Goal: Task Accomplishment & Management: Complete application form

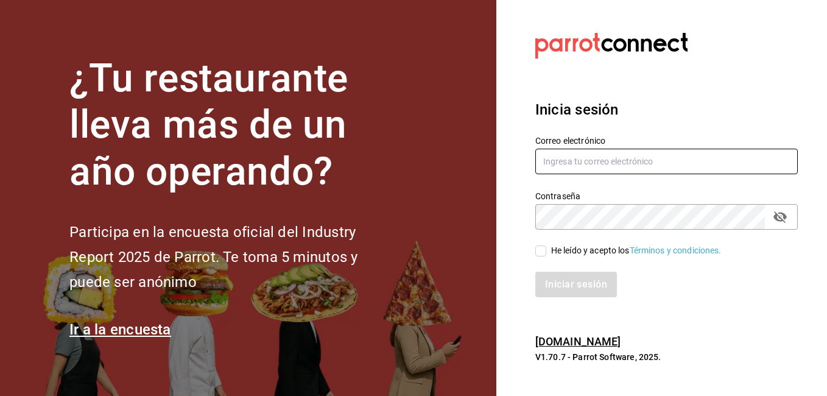
click at [571, 167] on input "text" at bounding box center [666, 162] width 262 height 26
type input "[EMAIL_ADDRESS][DOMAIN_NAME]"
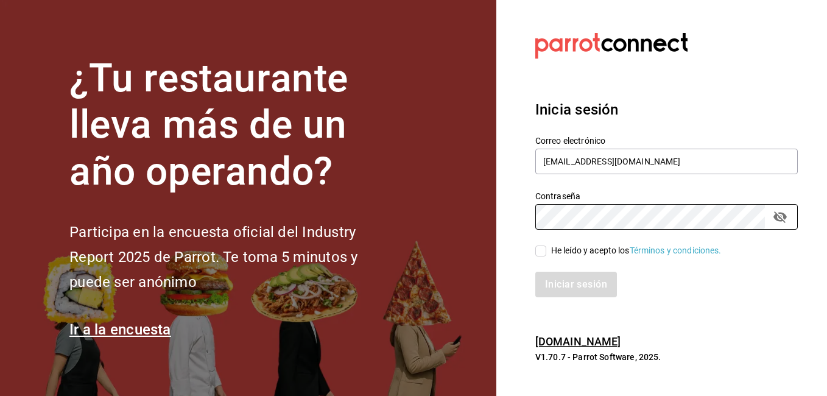
click at [542, 250] on input "He leído y acepto los Términos y condiciones." at bounding box center [540, 250] width 11 height 11
checkbox input "true"
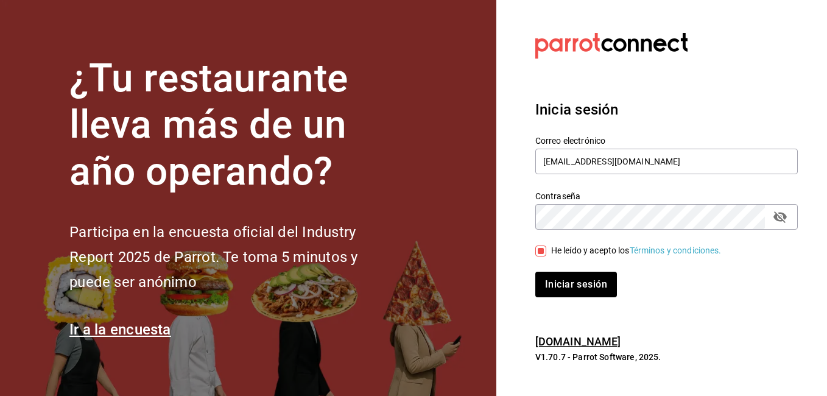
click at [780, 215] on icon "passwordField" at bounding box center [780, 216] width 15 height 15
click at [535, 272] on button "Iniciar sesión" at bounding box center [576, 285] width 82 height 26
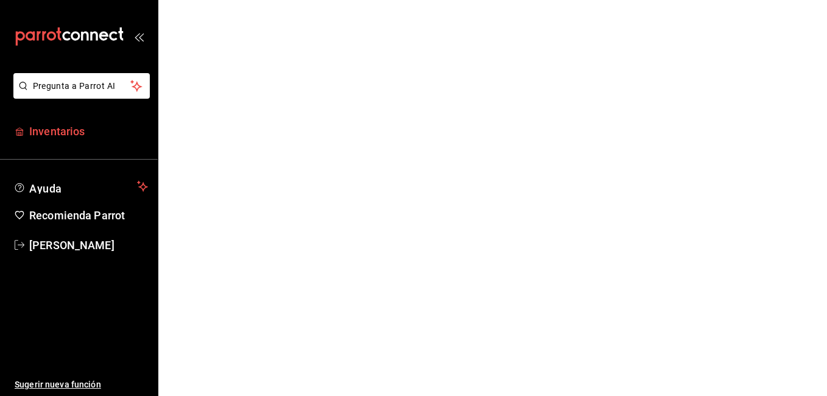
click at [58, 131] on span "Inventarios" at bounding box center [88, 131] width 119 height 16
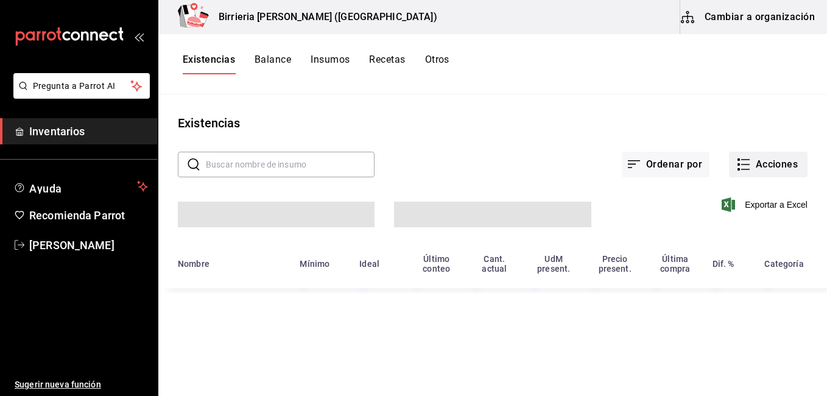
click at [764, 167] on button "Acciones" at bounding box center [768, 165] width 79 height 26
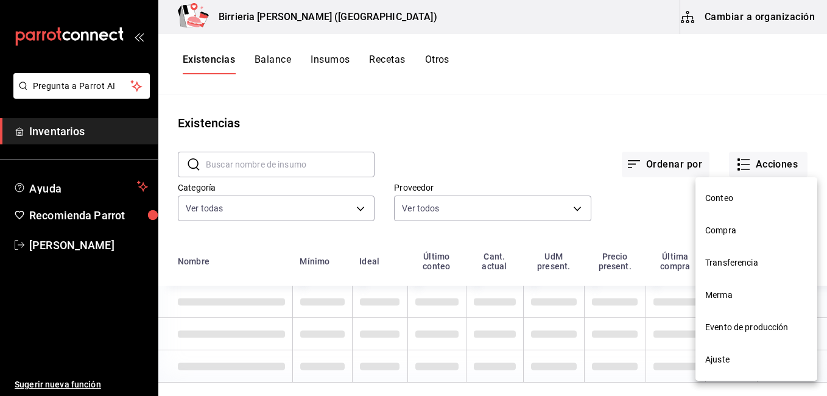
click at [743, 323] on span "Evento de producción" at bounding box center [756, 327] width 102 height 13
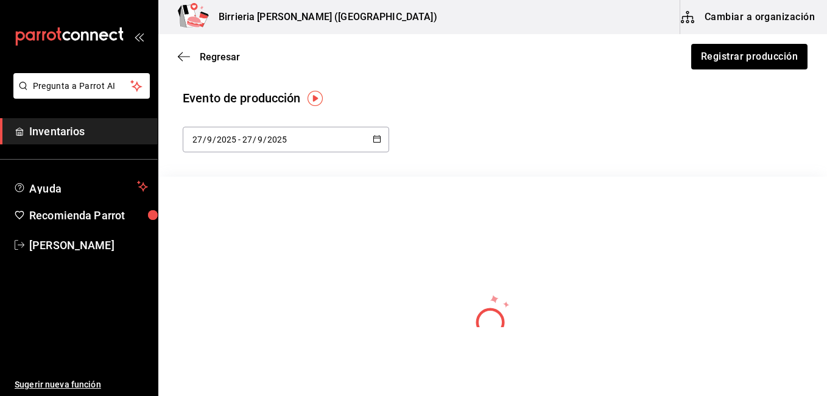
click at [60, 137] on span "Inventarios" at bounding box center [88, 131] width 119 height 16
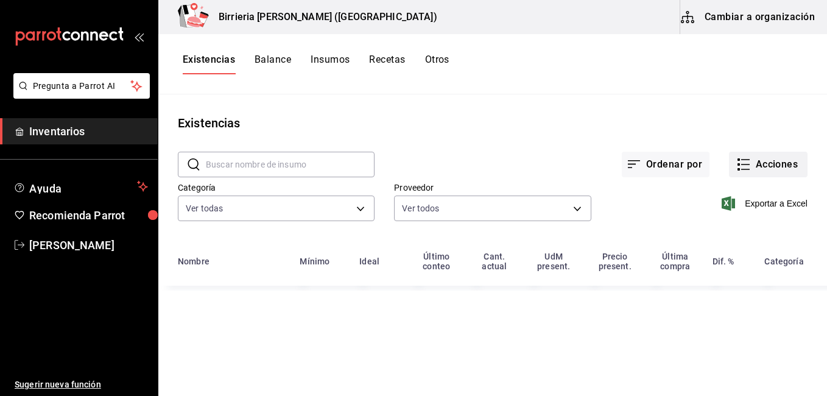
click at [756, 159] on button "Acciones" at bounding box center [768, 165] width 79 height 26
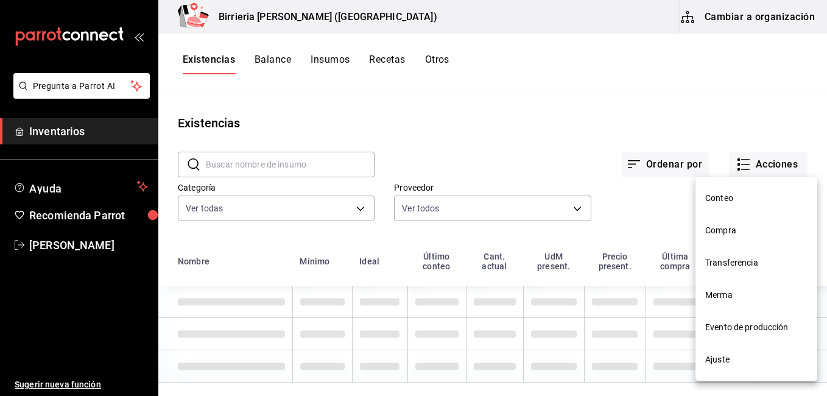
click at [720, 227] on span "Compra" at bounding box center [756, 230] width 102 height 13
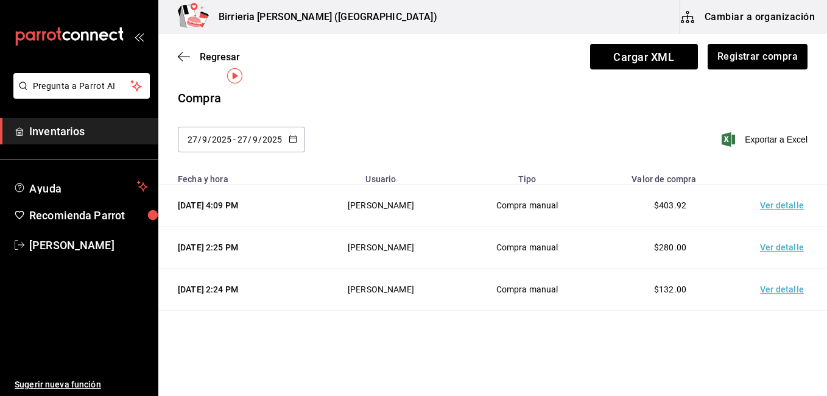
scroll to position [45, 0]
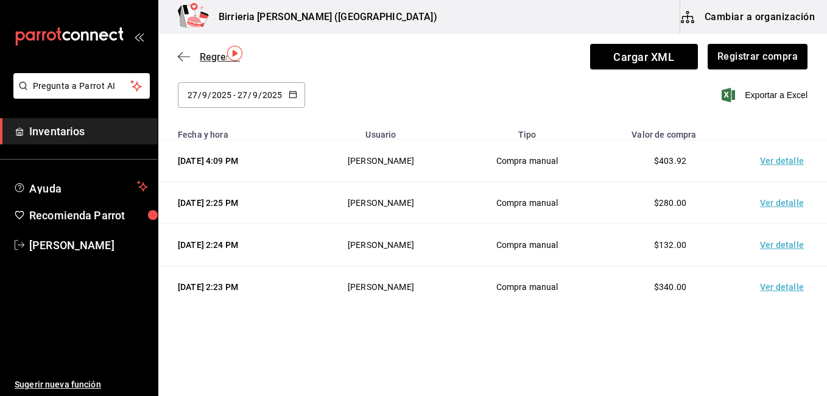
click at [212, 55] on span "Regresar" at bounding box center [220, 57] width 40 height 12
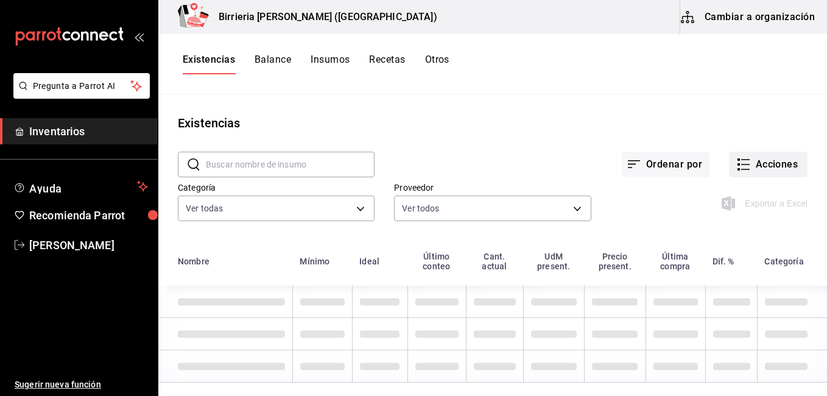
click at [777, 168] on button "Acciones" at bounding box center [768, 165] width 79 height 26
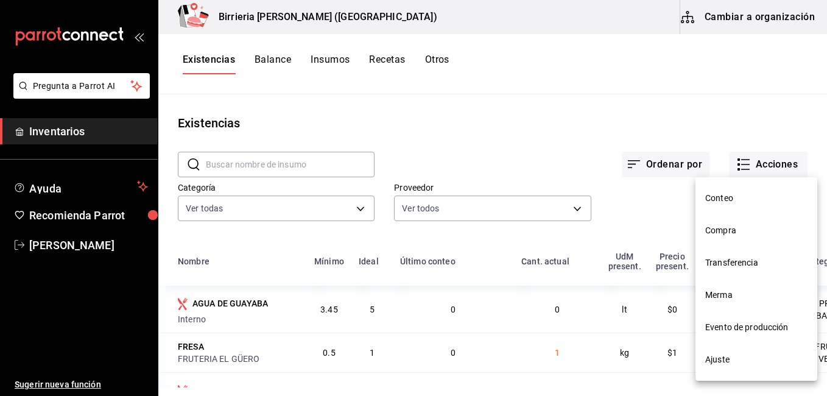
click at [770, 321] on span "Evento de producción" at bounding box center [756, 327] width 102 height 13
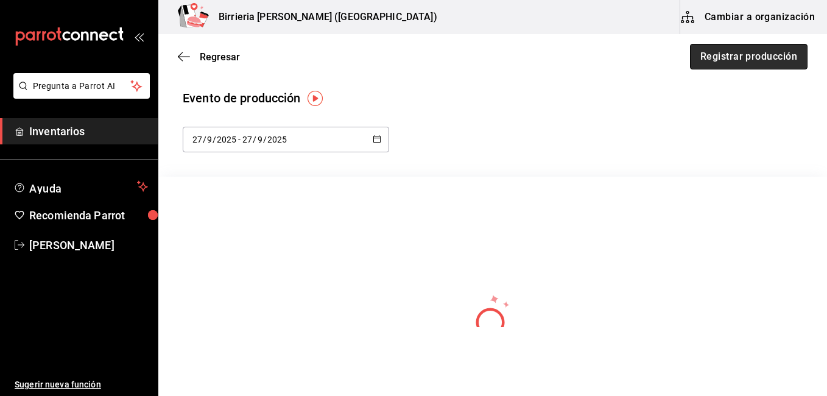
click at [737, 54] on button "Registrar producción" at bounding box center [748, 57] width 117 height 26
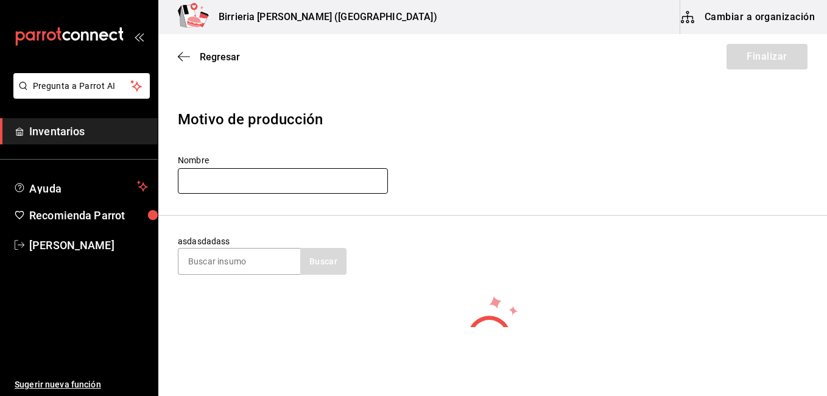
click at [231, 169] on input "text" at bounding box center [283, 181] width 210 height 26
type input "[PERSON_NAME]"
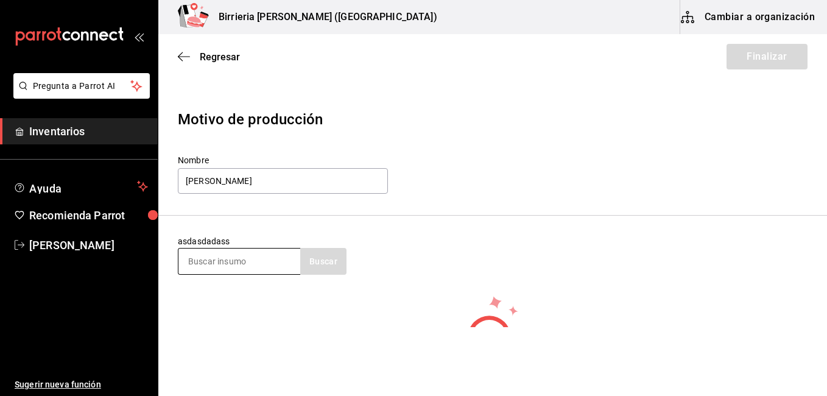
click at [226, 258] on input at bounding box center [239, 261] width 122 height 26
type input "birria"
click at [309, 256] on button "Buscar" at bounding box center [323, 261] width 46 height 27
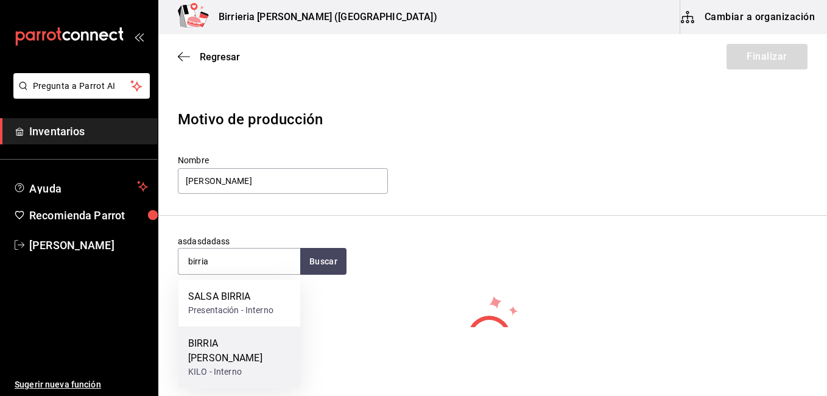
click at [222, 365] on div "KILO - Interno" at bounding box center [239, 371] width 102 height 13
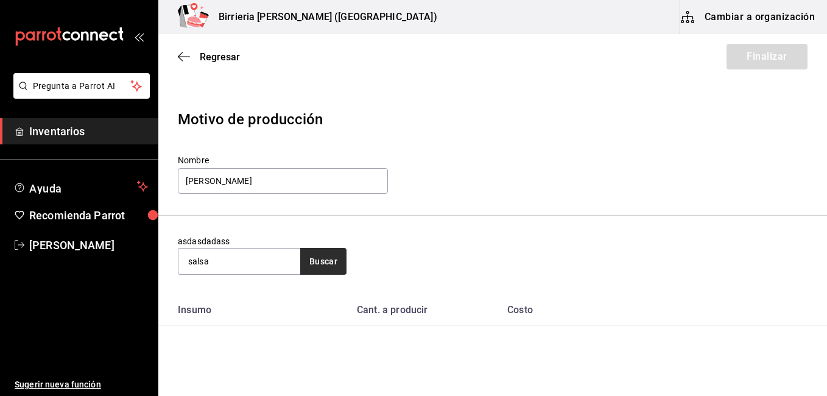
type input "salsa"
click at [316, 270] on button "Buscar" at bounding box center [323, 261] width 46 height 27
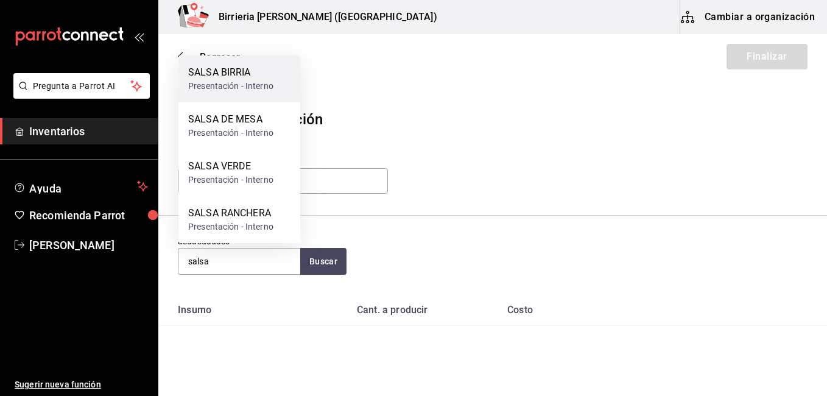
click at [248, 79] on div "SALSA BIRRIA" at bounding box center [230, 72] width 85 height 15
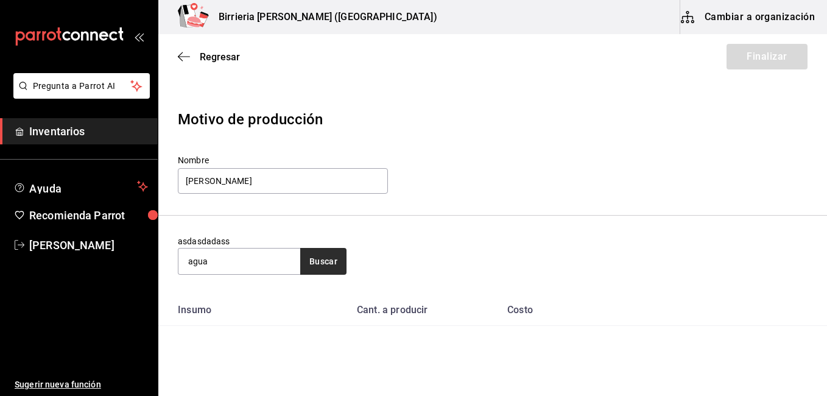
type input "agua"
click at [329, 262] on button "Buscar" at bounding box center [323, 261] width 46 height 27
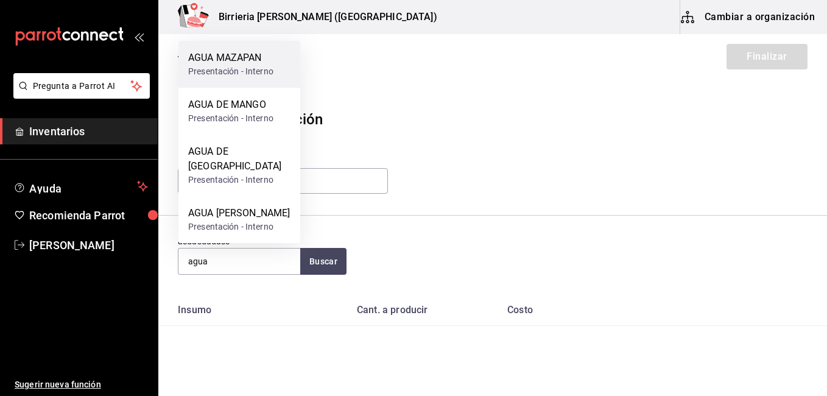
click at [254, 78] on div "Presentación - Interno" at bounding box center [230, 71] width 85 height 13
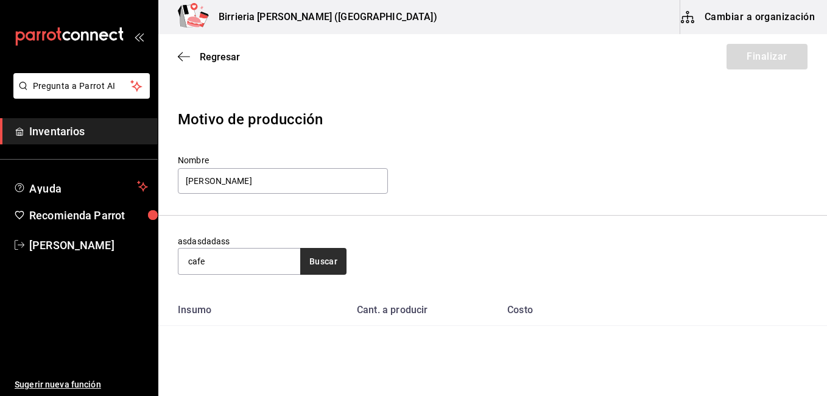
type input "cafe"
click at [326, 269] on button "Buscar" at bounding box center [323, 261] width 46 height 27
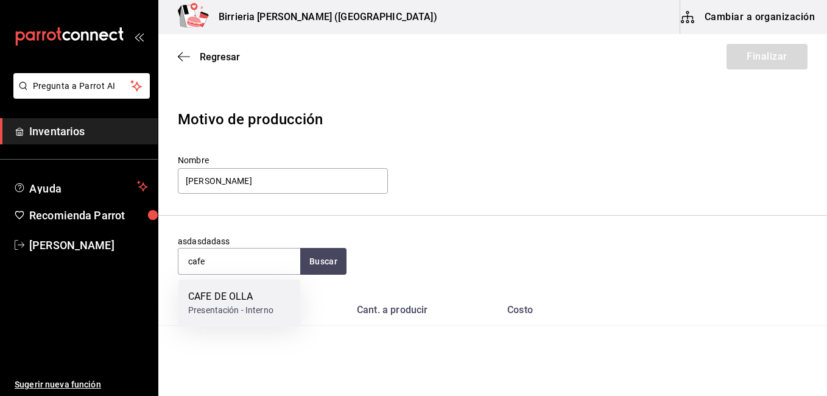
click at [267, 294] on div "CAFE DE OLLA" at bounding box center [230, 296] width 85 height 15
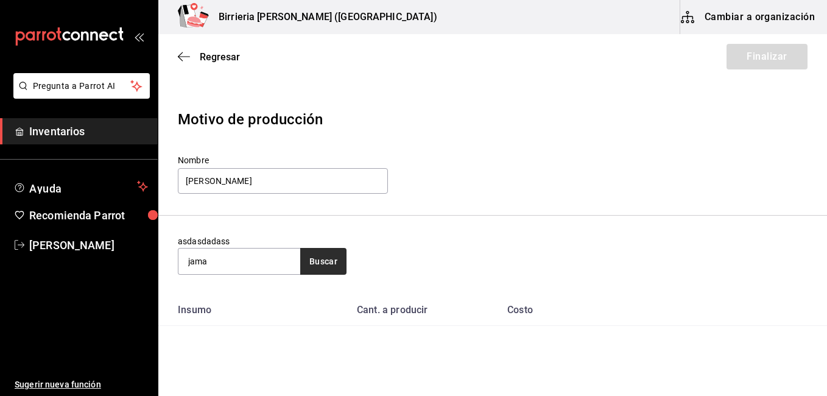
type input "jama"
click at [307, 266] on button "Buscar" at bounding box center [323, 261] width 46 height 27
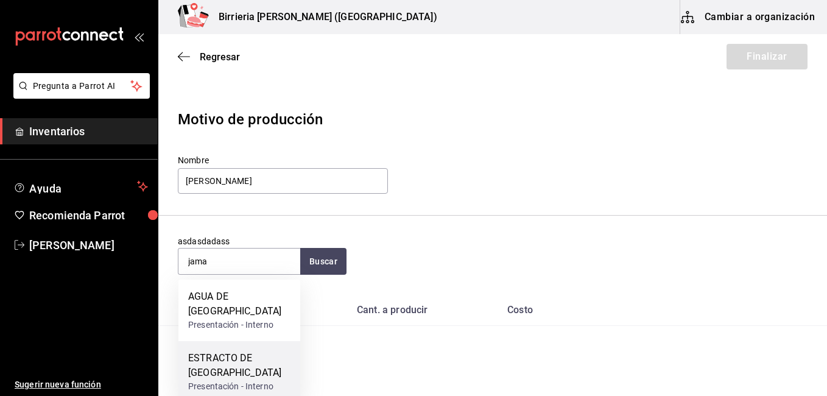
click at [237, 351] on div "ESTRACTO DE [GEOGRAPHIC_DATA]" at bounding box center [239, 365] width 102 height 29
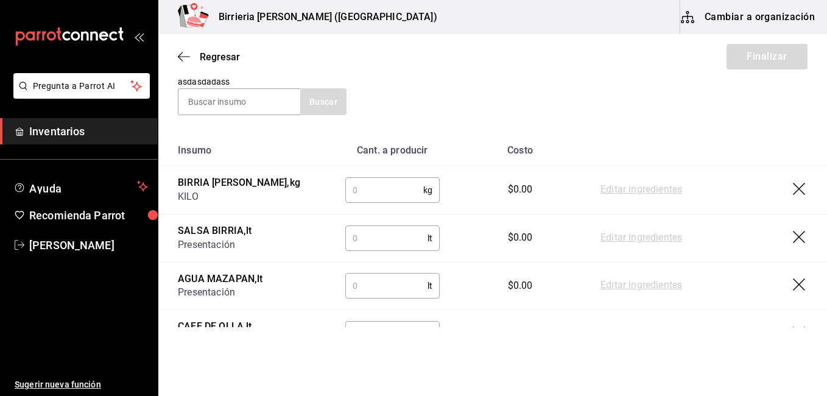
scroll to position [267, 0]
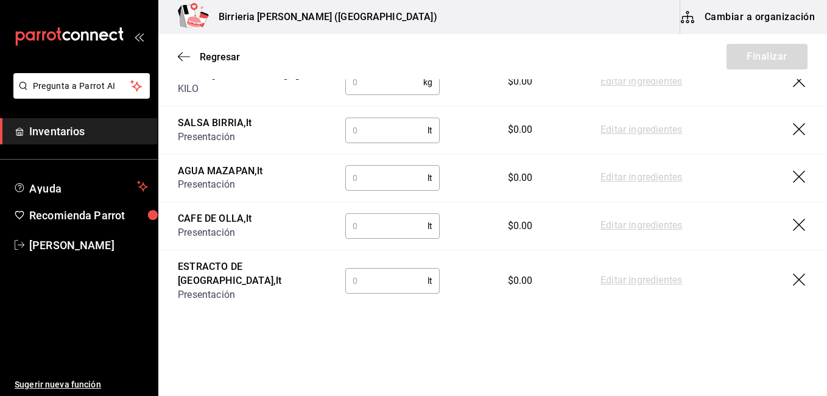
click at [362, 281] on input "text" at bounding box center [386, 280] width 82 height 24
type input "6.47"
click at [394, 227] on input "text" at bounding box center [386, 226] width 82 height 24
type input "8.27"
click at [391, 181] on input "text" at bounding box center [386, 178] width 82 height 24
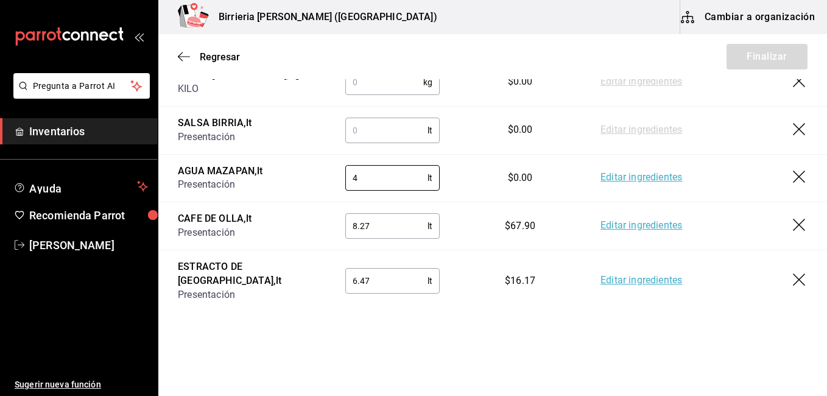
type input "4"
click at [377, 131] on input "text" at bounding box center [386, 130] width 82 height 24
type input "19.21"
click at [365, 86] on input "text" at bounding box center [384, 82] width 78 height 24
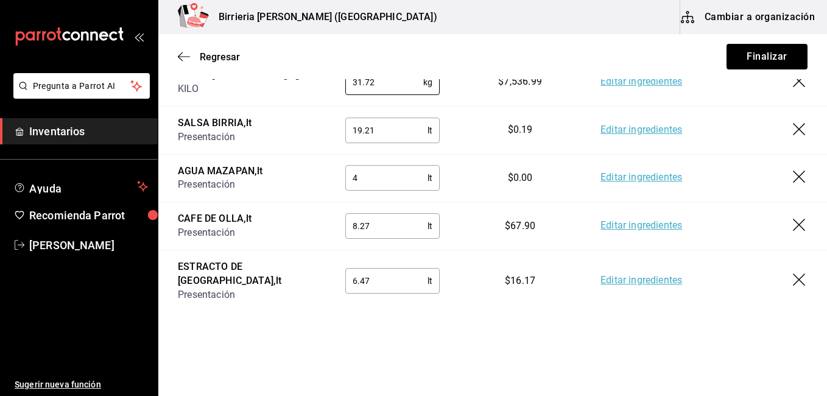
type input "31.72"
click at [447, 310] on div "Motivo de producción Nombre [PERSON_NAME] asdasdadass Buscar [PERSON_NAME]. a p…" at bounding box center [492, 74] width 668 height 505
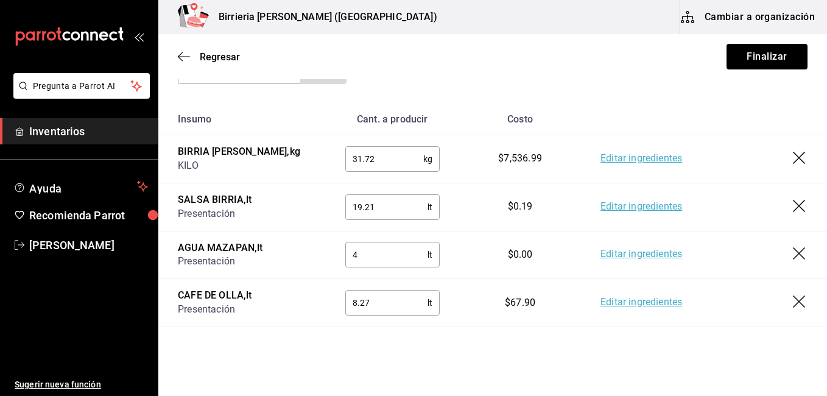
scroll to position [53, 0]
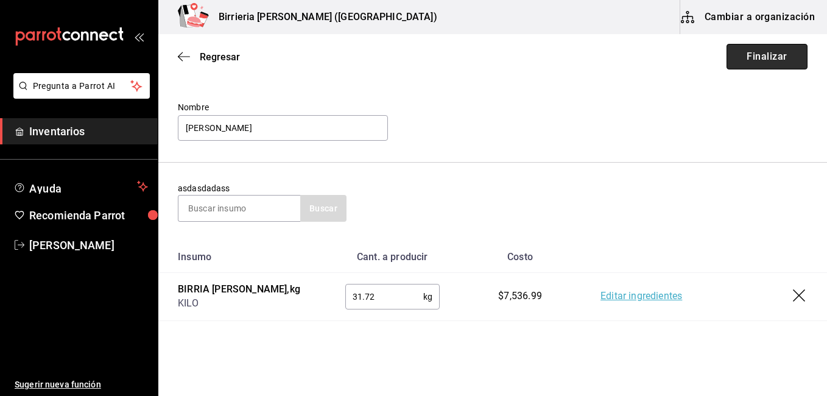
click at [752, 65] on button "Finalizar" at bounding box center [766, 57] width 81 height 26
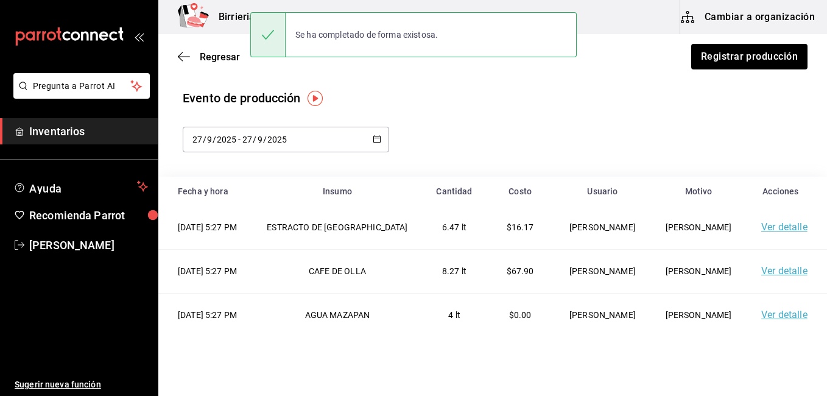
click at [69, 128] on span "Inventarios" at bounding box center [88, 131] width 119 height 16
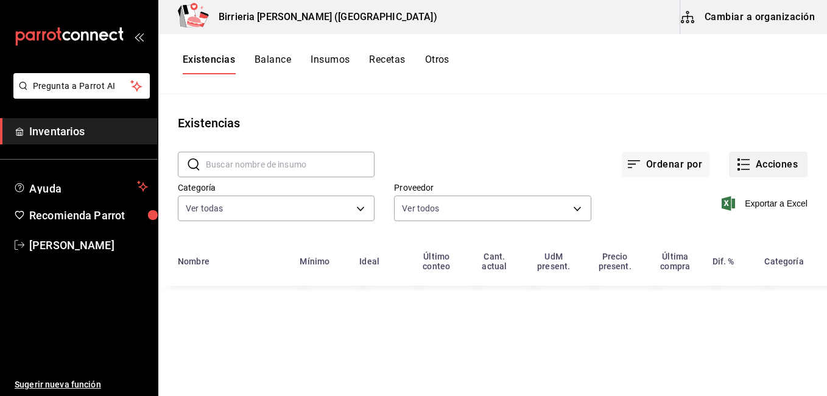
click at [771, 167] on button "Acciones" at bounding box center [768, 165] width 79 height 26
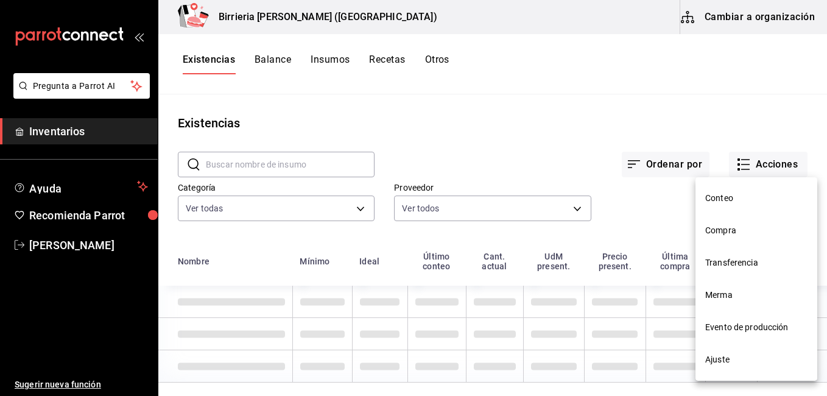
click at [726, 292] on span "Merma" at bounding box center [756, 295] width 102 height 13
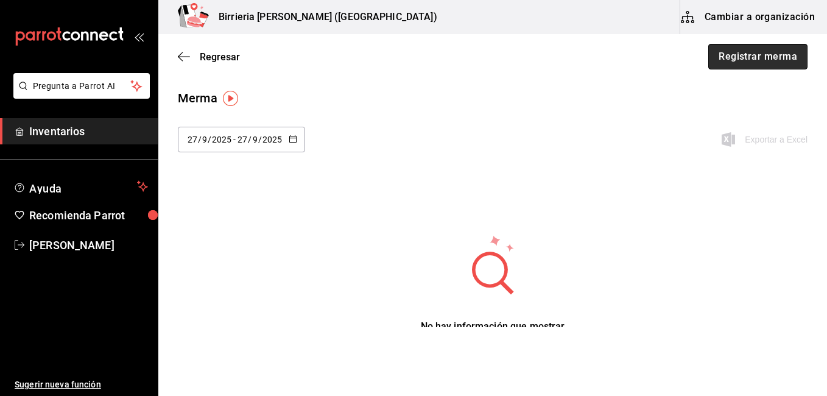
click at [768, 51] on button "Registrar merma" at bounding box center [757, 57] width 99 height 26
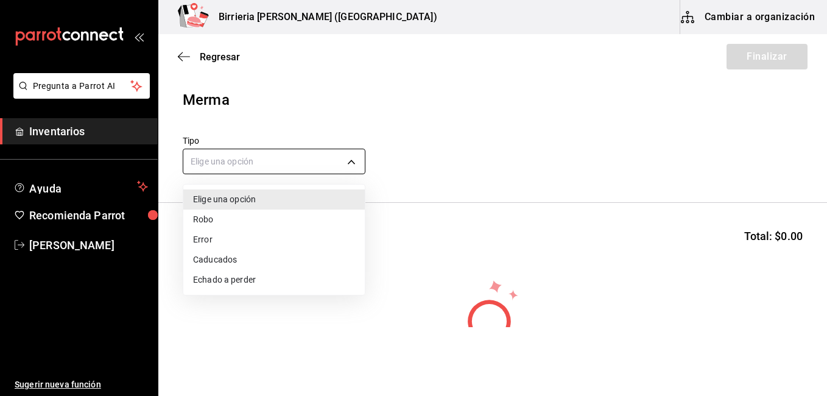
click at [352, 155] on body "Pregunta a Parrot AI Inventarios Ayuda Recomienda Parrot [PERSON_NAME] Sugerir …" at bounding box center [413, 163] width 827 height 327
click at [270, 284] on li "Echado a perder" at bounding box center [273, 280] width 181 height 20
type input "SPOILED"
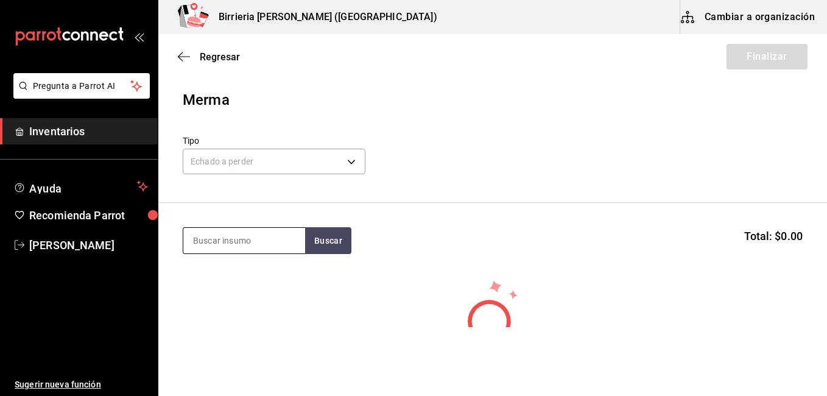
click at [268, 250] on input at bounding box center [244, 241] width 122 height 26
type input "tomate"
click at [314, 245] on button "Buscar" at bounding box center [328, 240] width 46 height 27
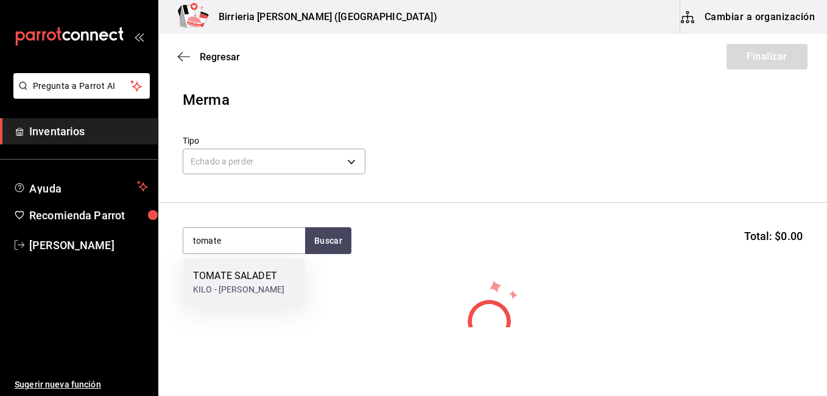
click at [272, 268] on div "TOMATE SALADET" at bounding box center [239, 275] width 92 height 15
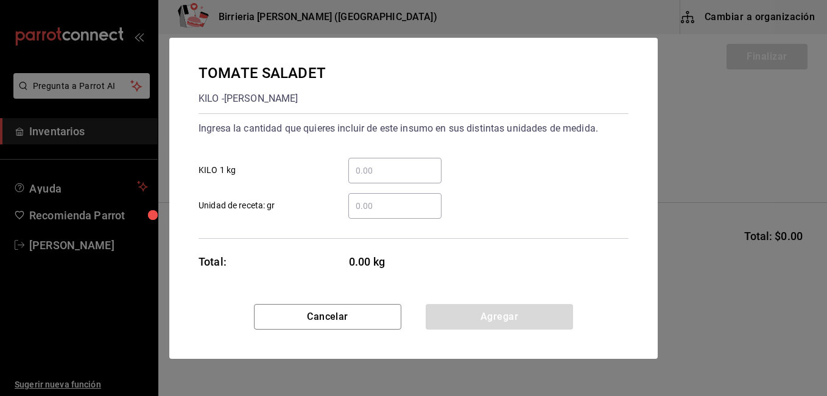
click at [398, 200] on input "​ Unidad de receta: gr" at bounding box center [394, 205] width 93 height 15
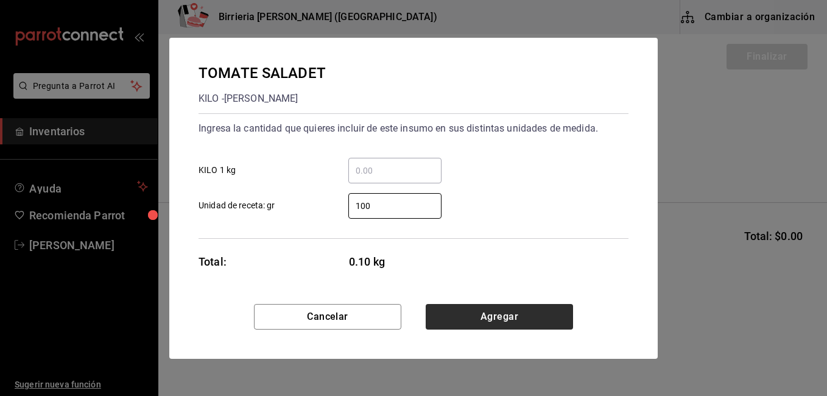
type input "100"
click at [490, 314] on button "Agregar" at bounding box center [499, 317] width 147 height 26
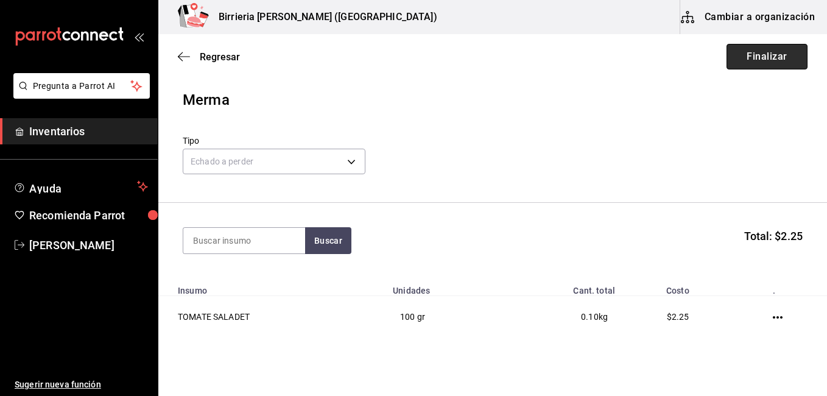
click at [785, 47] on button "Finalizar" at bounding box center [766, 57] width 81 height 26
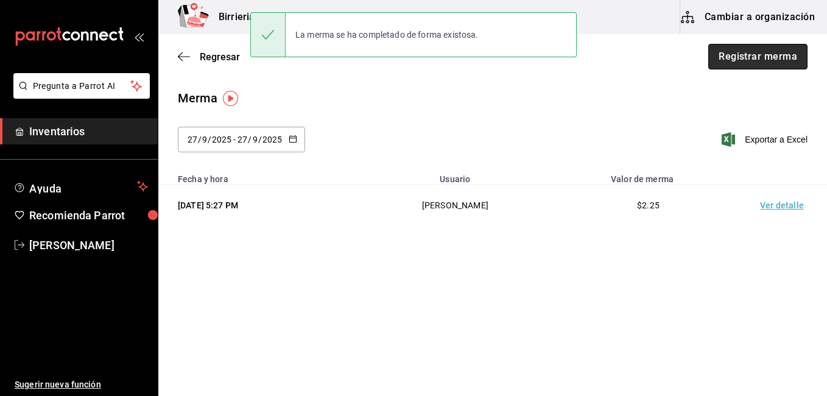
click at [768, 58] on button "Registrar merma" at bounding box center [757, 57] width 99 height 26
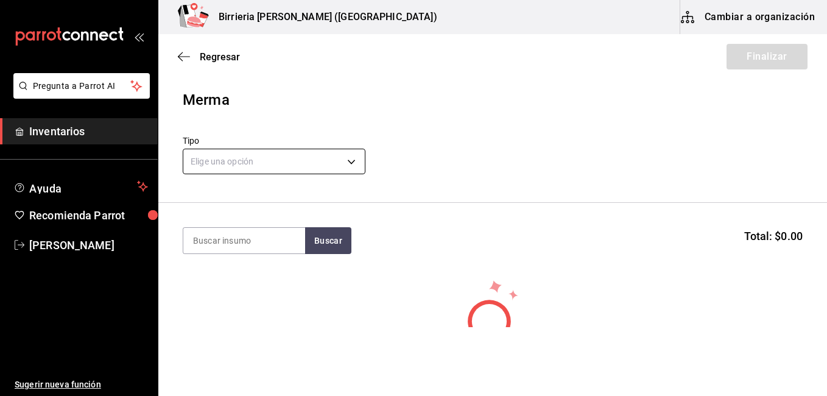
click at [346, 164] on body "Pregunta a Parrot AI Inventarios Ayuda Recomienda Parrot [PERSON_NAME] Sugerir …" at bounding box center [413, 163] width 827 height 327
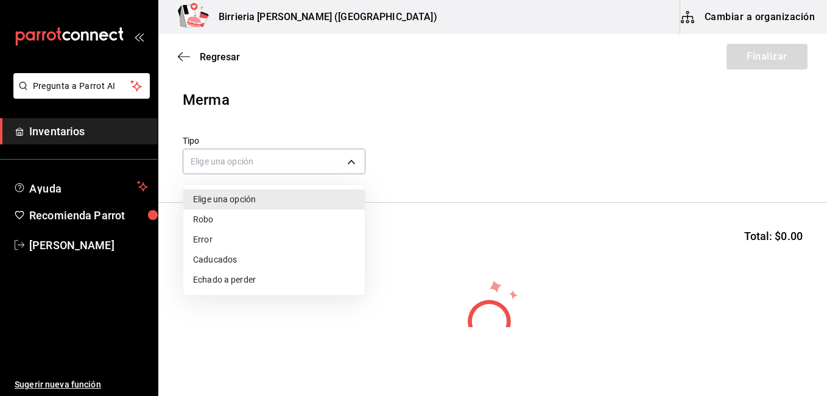
click at [264, 239] on li "Error" at bounding box center [273, 240] width 181 height 20
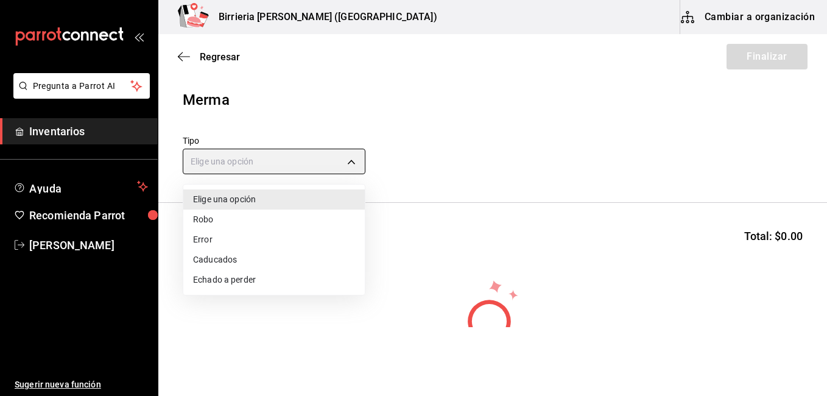
type input "ERROR"
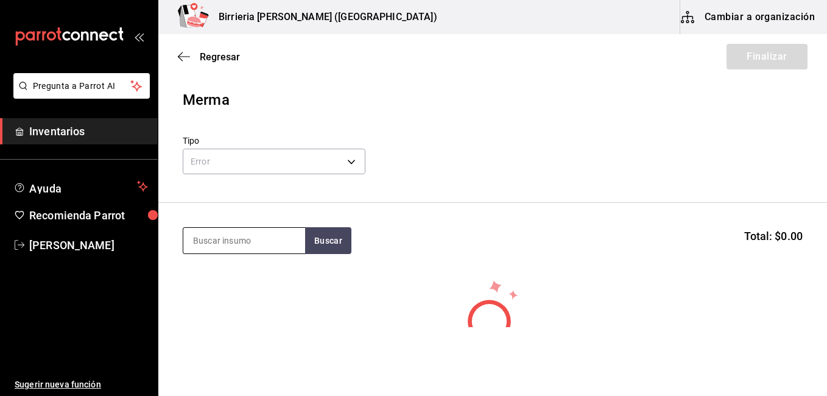
click at [250, 234] on input at bounding box center [244, 241] width 122 height 26
type input "cebolla"
click at [334, 243] on button "Buscar" at bounding box center [328, 240] width 46 height 27
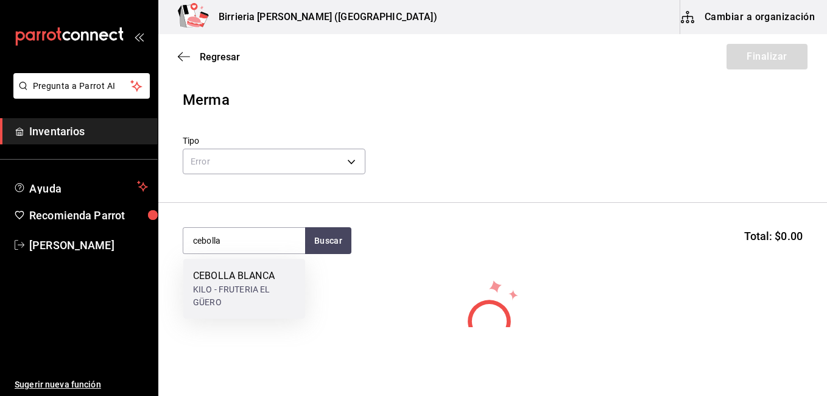
click at [266, 275] on div "CEBOLLA BLANCA" at bounding box center [244, 275] width 102 height 15
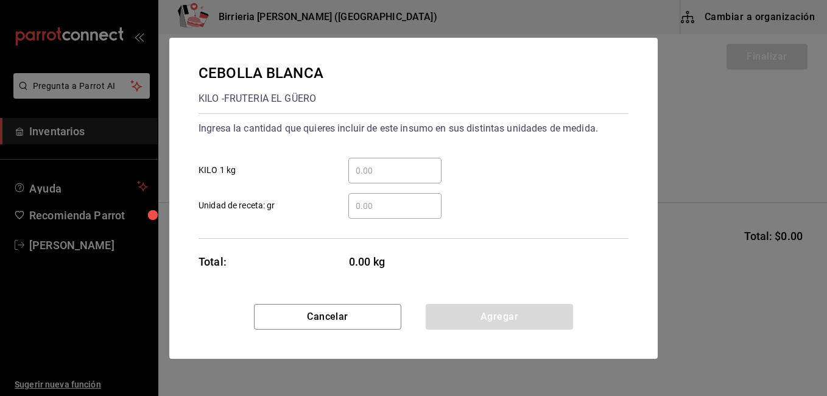
click at [375, 209] on input "​ Unidad de receta: gr" at bounding box center [394, 205] width 93 height 15
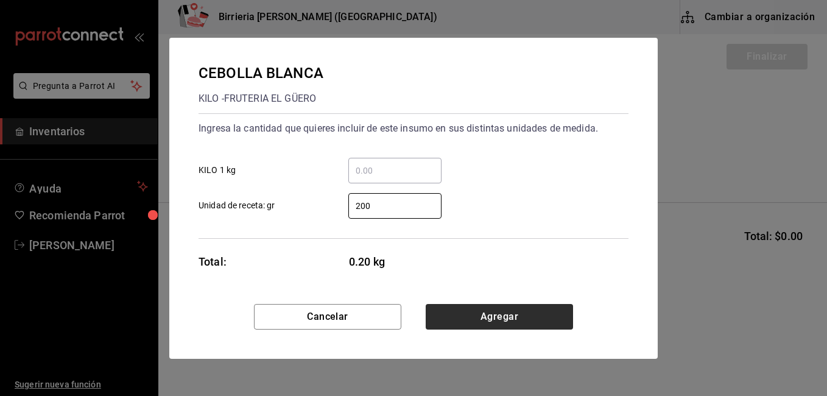
type input "200"
click at [516, 326] on button "Agregar" at bounding box center [499, 317] width 147 height 26
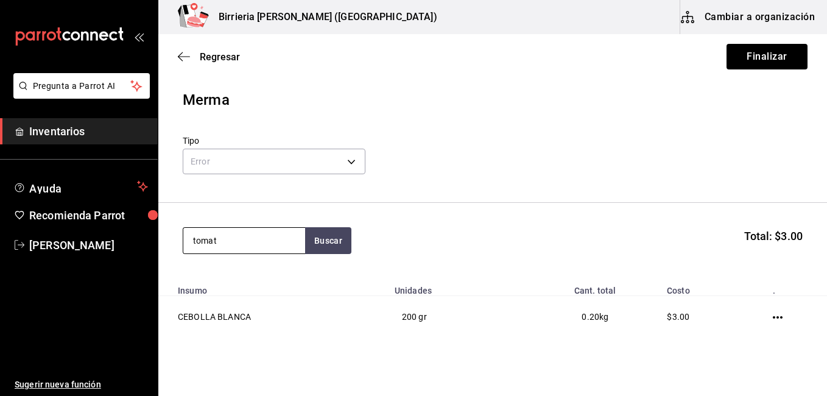
type input "tomate"
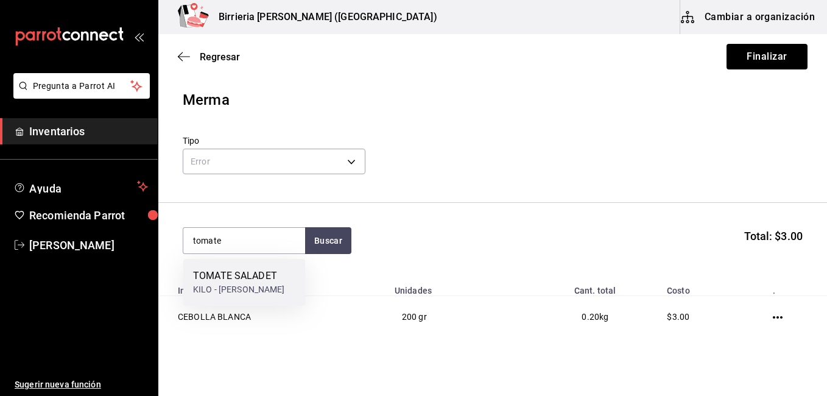
click at [233, 290] on div "KILO - [PERSON_NAME]" at bounding box center [239, 289] width 92 height 13
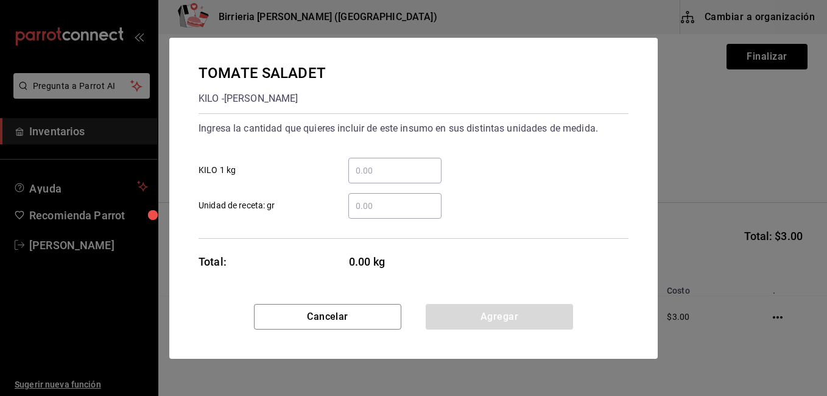
click at [416, 213] on div "​" at bounding box center [394, 206] width 93 height 26
click at [416, 213] on input "​ Unidad de receta: gr" at bounding box center [394, 205] width 93 height 15
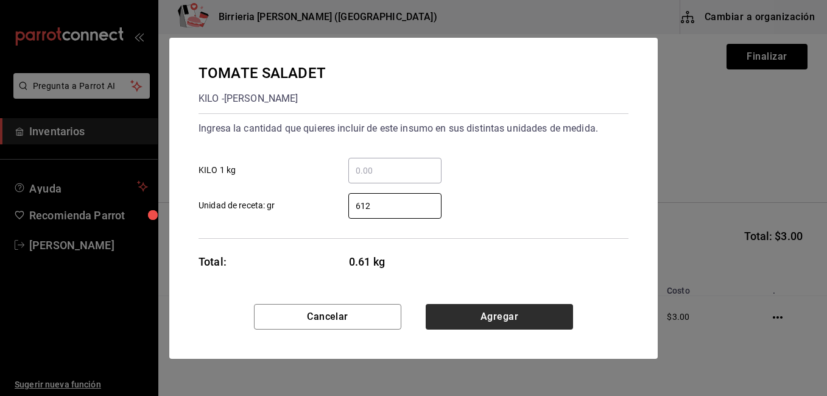
type input "612"
click at [491, 318] on button "Agregar" at bounding box center [499, 317] width 147 height 26
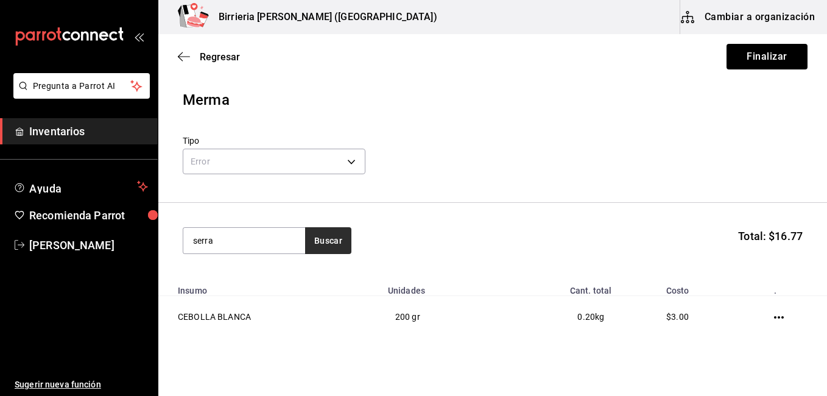
type input "serra"
click at [345, 240] on button "Buscar" at bounding box center [328, 240] width 46 height 27
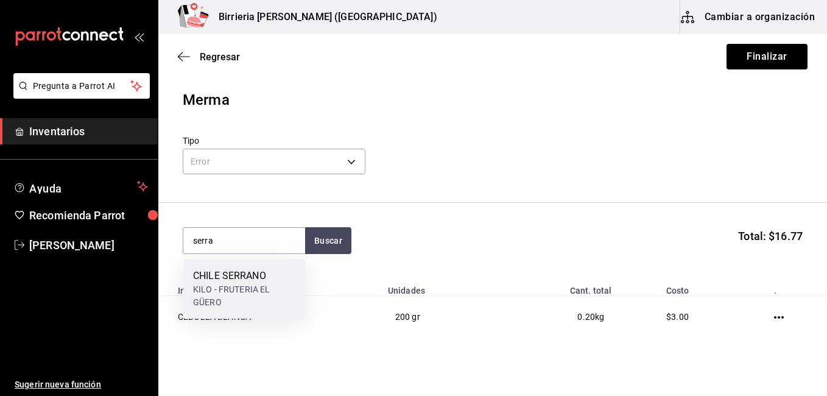
click at [247, 298] on div "KILO - FRUTERIA EL GÜERO" at bounding box center [244, 296] width 102 height 26
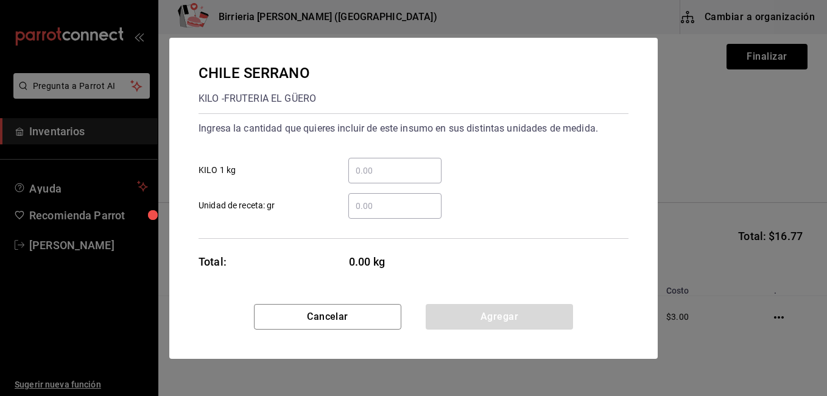
click at [385, 209] on input "​ Unidad de receta: gr" at bounding box center [394, 205] width 93 height 15
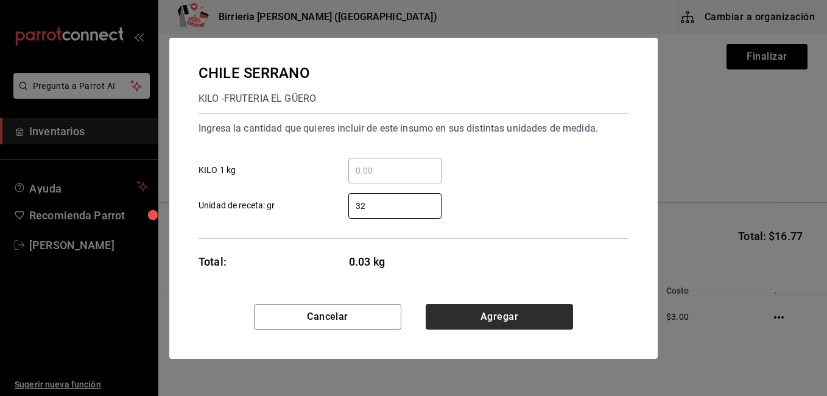
type input "32"
click at [504, 317] on button "Agregar" at bounding box center [499, 317] width 147 height 26
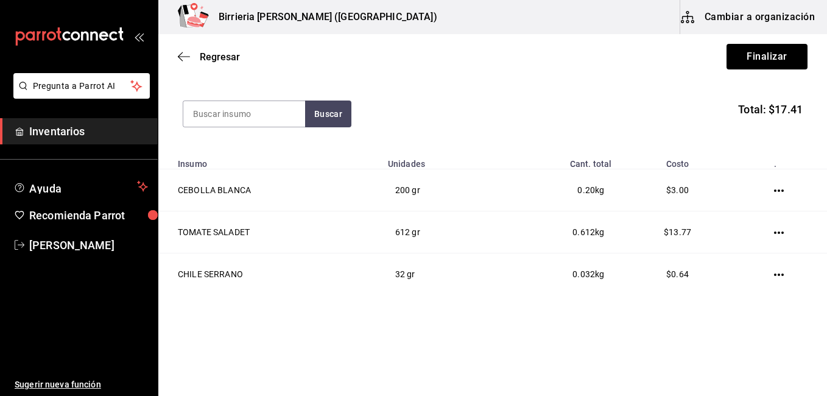
scroll to position [134, 0]
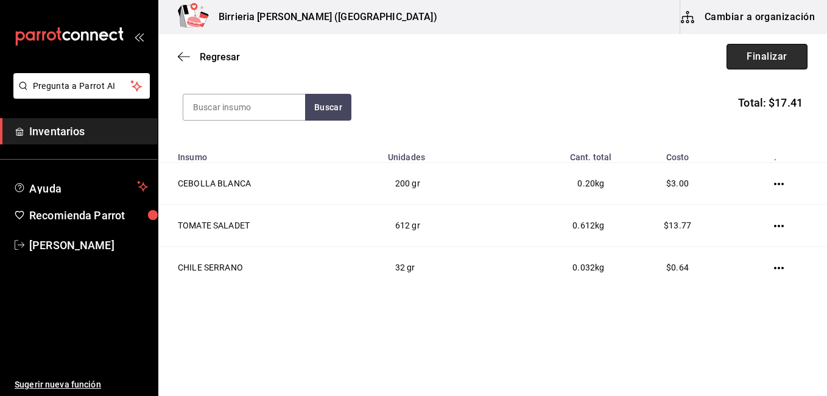
click at [749, 52] on button "Finalizar" at bounding box center [766, 57] width 81 height 26
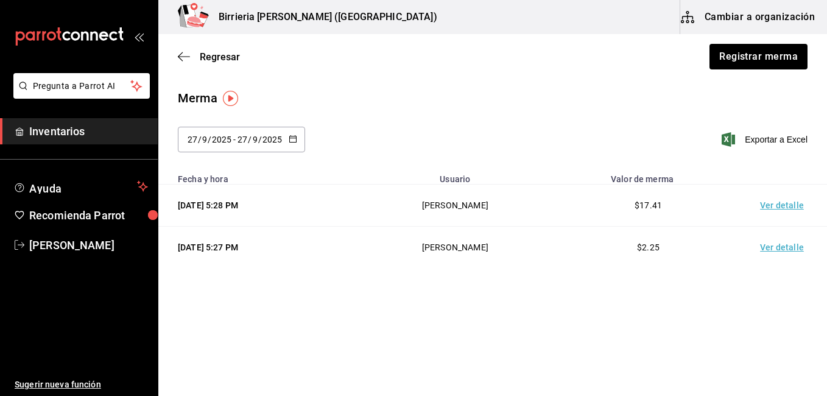
click at [49, 133] on span "Inventarios" at bounding box center [88, 131] width 119 height 16
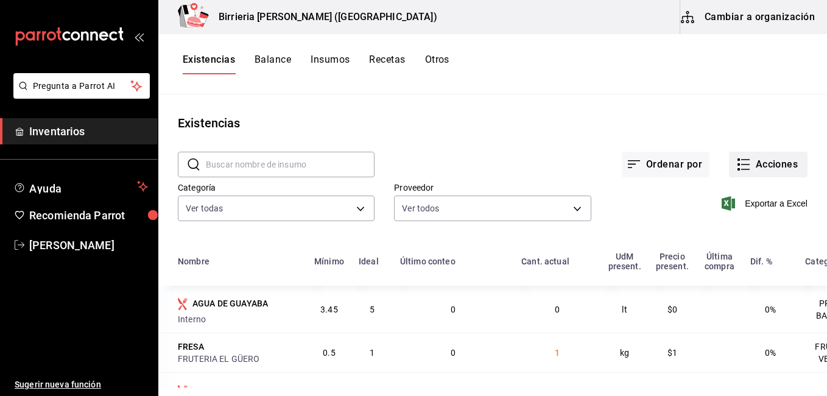
click at [737, 169] on rect "button" at bounding box center [738, 169] width 2 height 2
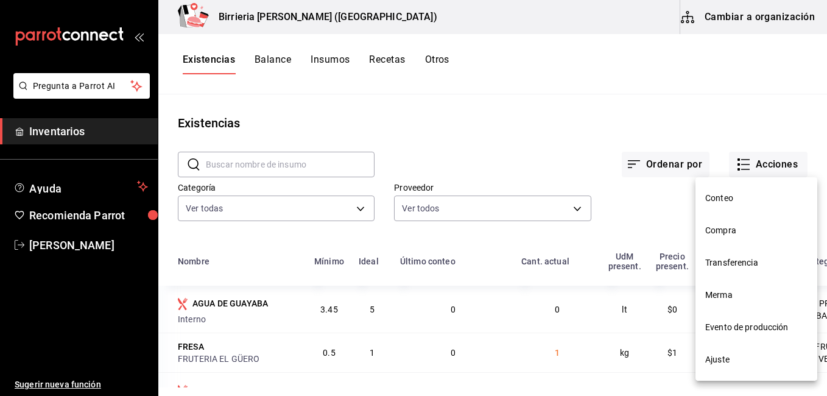
click at [741, 337] on li "Evento de producción" at bounding box center [756, 327] width 122 height 32
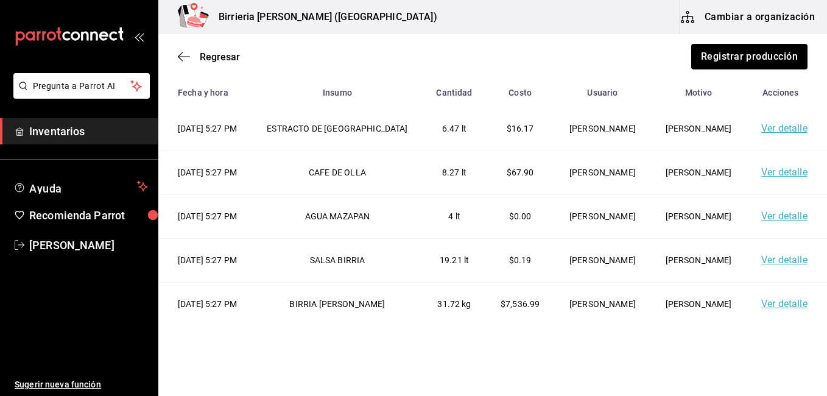
scroll to position [102, 0]
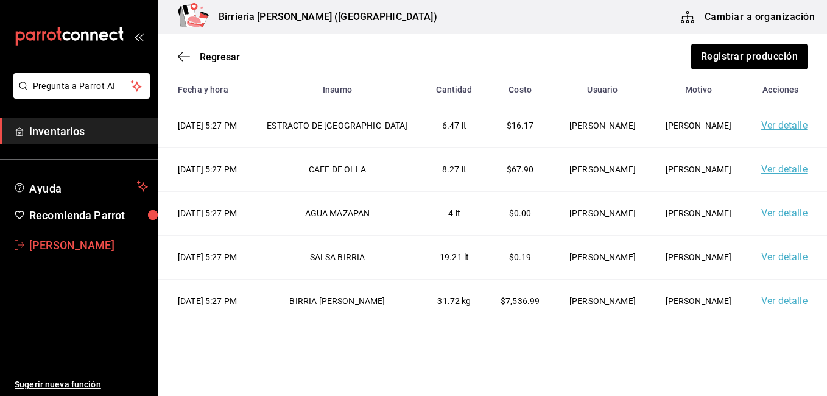
click at [53, 246] on span "[PERSON_NAME]" at bounding box center [88, 245] width 119 height 16
